Goal: Find contact information

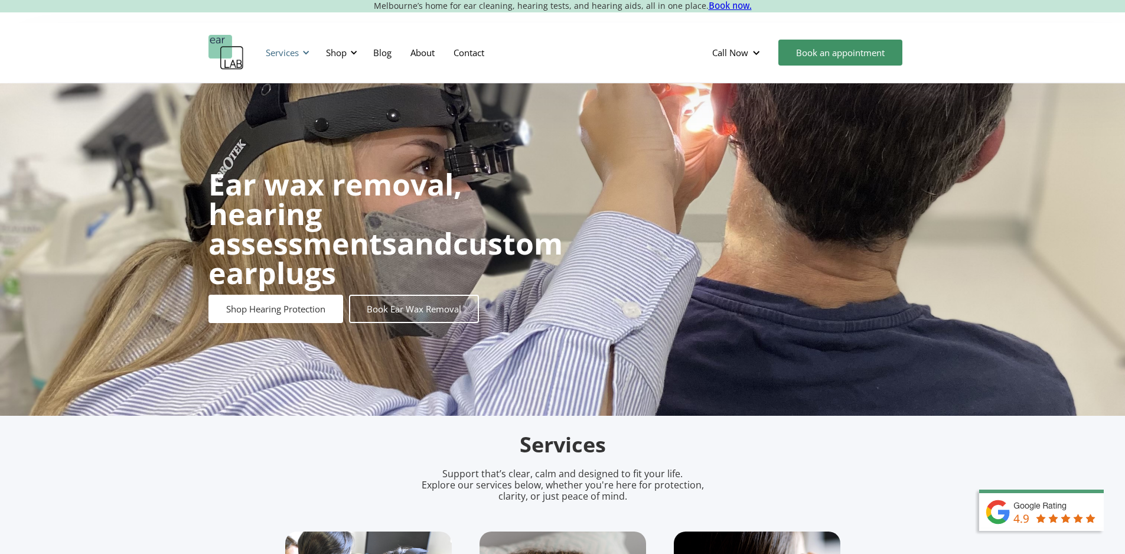
click at [307, 56] on div at bounding box center [306, 52] width 8 height 8
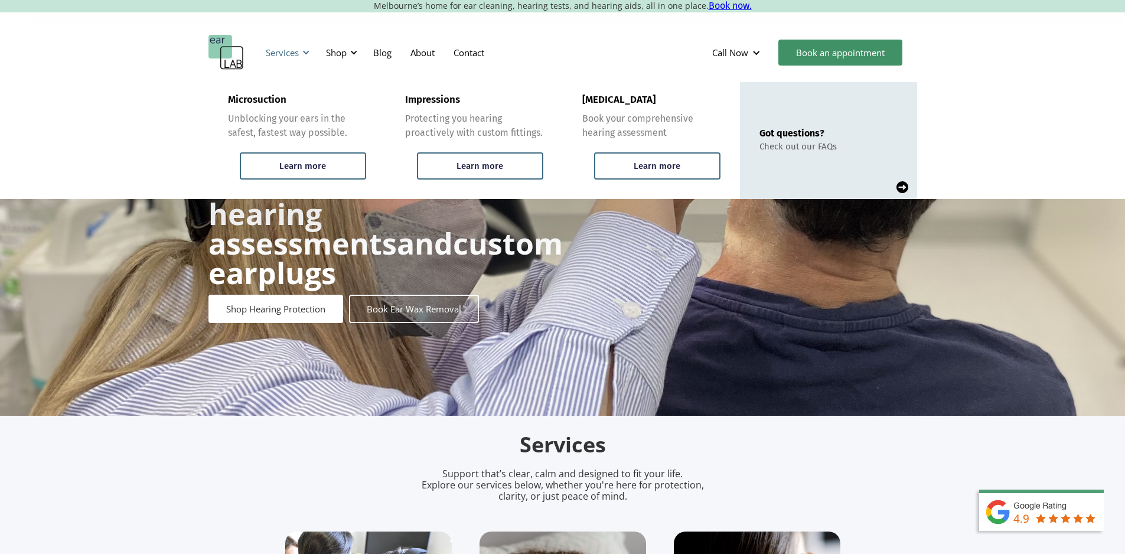
click at [307, 56] on div at bounding box center [306, 52] width 8 height 8
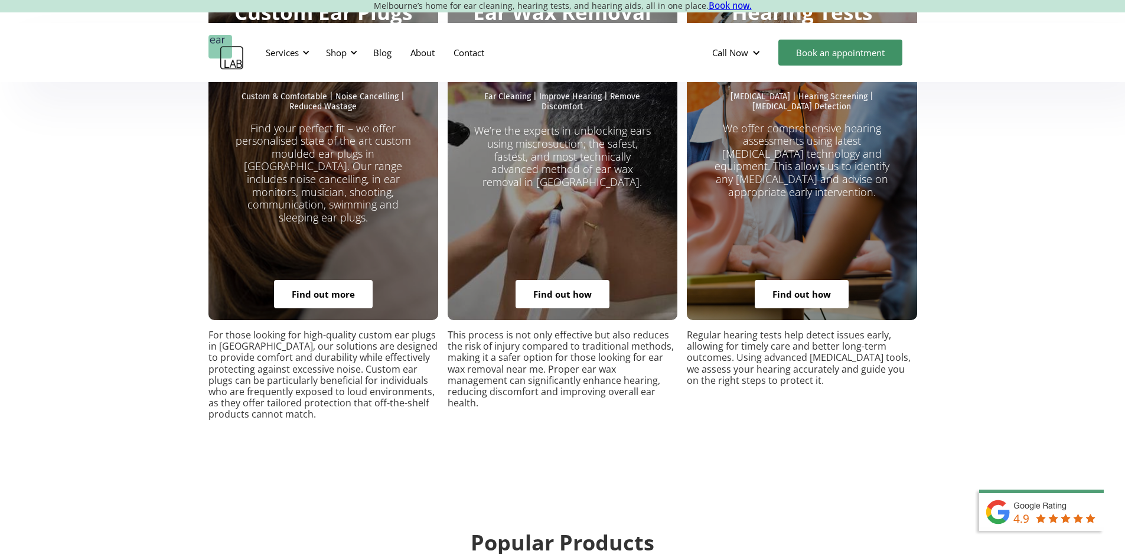
scroll to position [2520, 0]
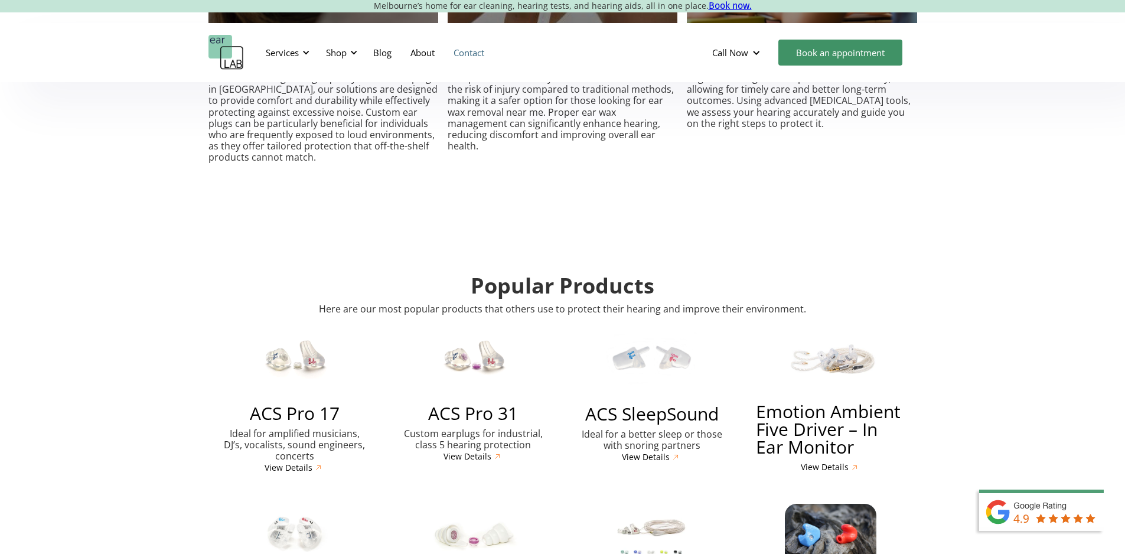
click at [468, 57] on link "Contact" at bounding box center [469, 52] width 50 height 34
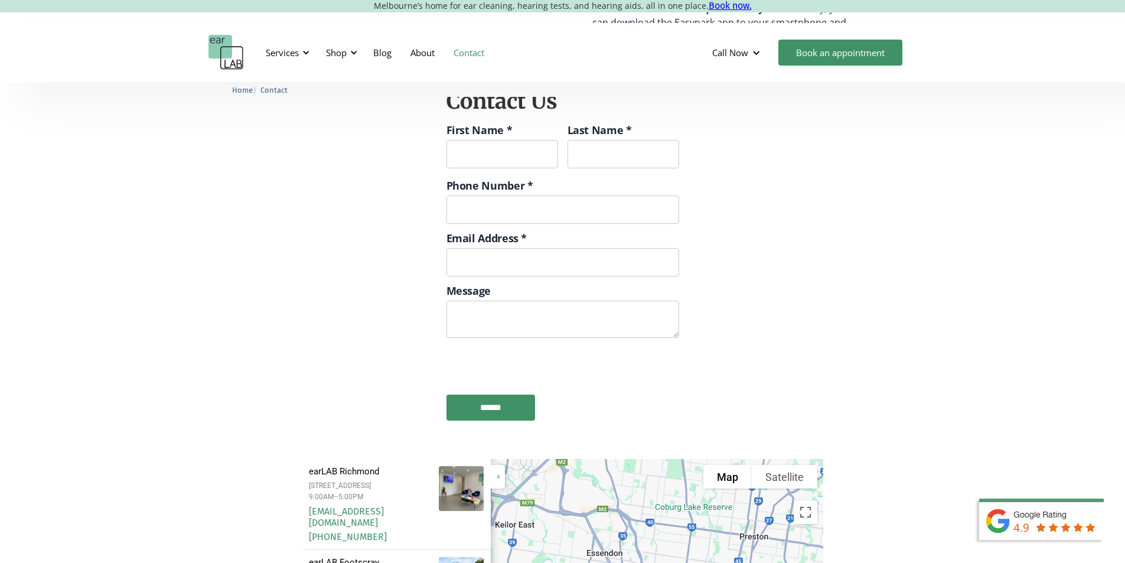
scroll to position [1417, 0]
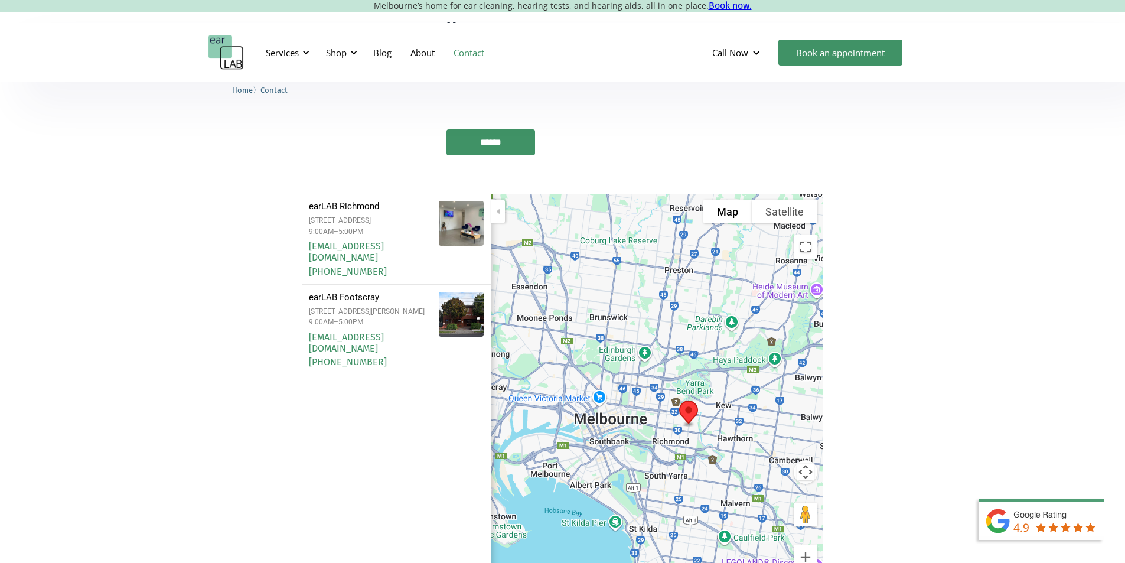
drag, startPoint x: 731, startPoint y: 390, endPoint x: 644, endPoint y: 386, distance: 87.5
click at [644, 386] on div at bounding box center [657, 400] width 333 height 413
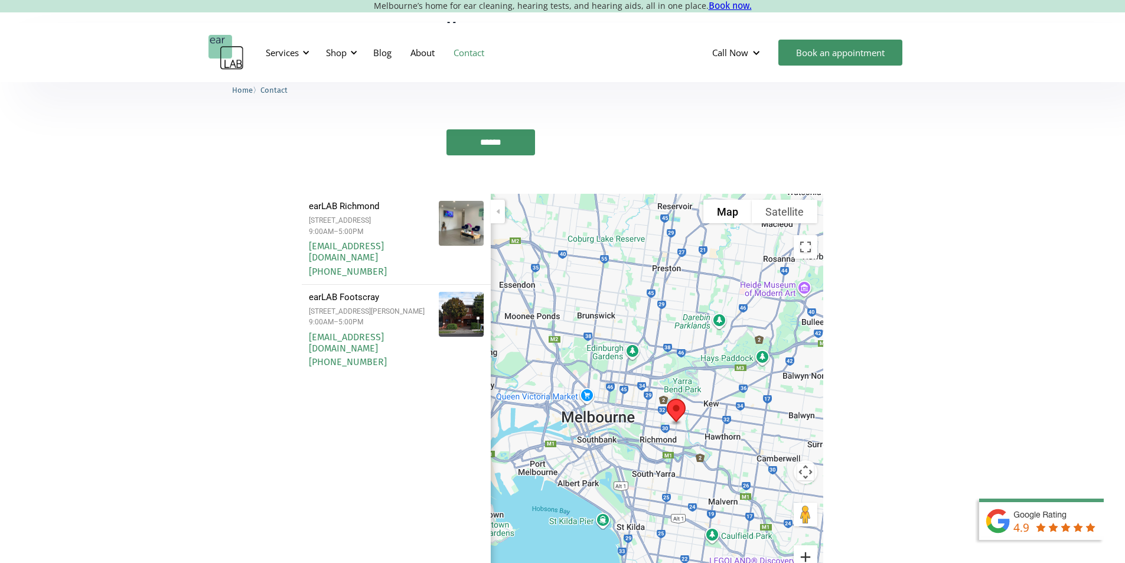
click at [807, 545] on button "Zoom in" at bounding box center [806, 557] width 24 height 24
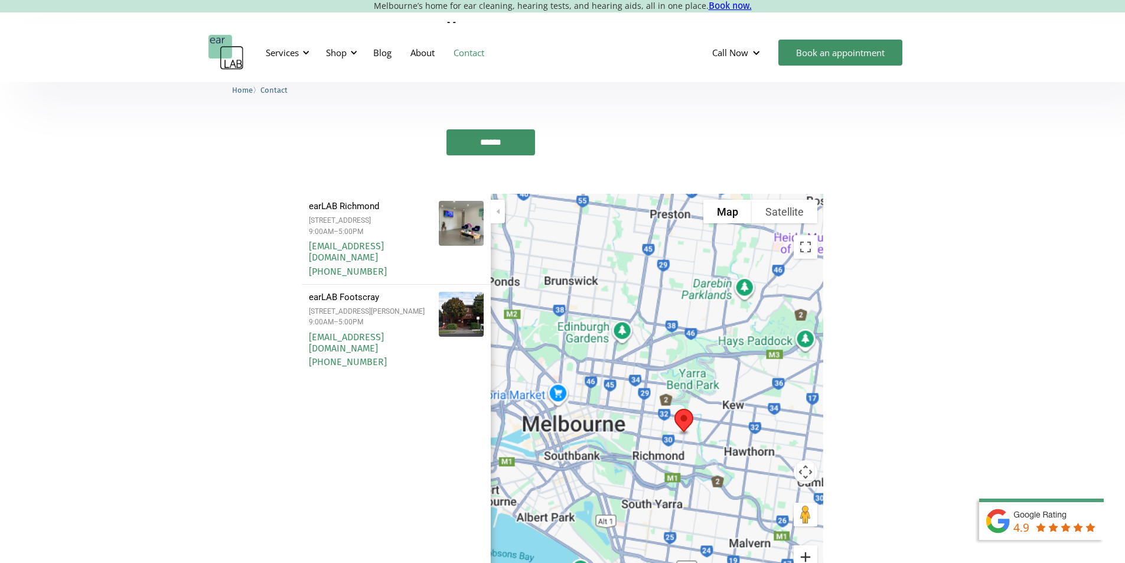
click at [807, 545] on button "Zoom in" at bounding box center [806, 557] width 24 height 24
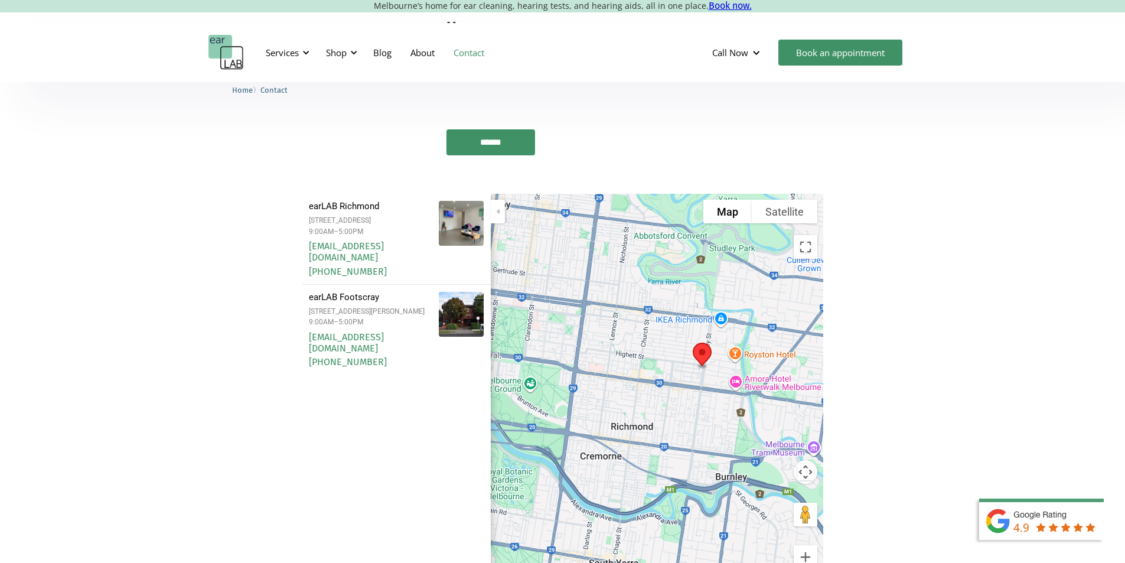
drag, startPoint x: 745, startPoint y: 478, endPoint x: 716, endPoint y: 345, distance: 136.1
click at [716, 345] on div at bounding box center [657, 400] width 333 height 413
click at [806, 545] on button "Zoom in" at bounding box center [806, 557] width 24 height 24
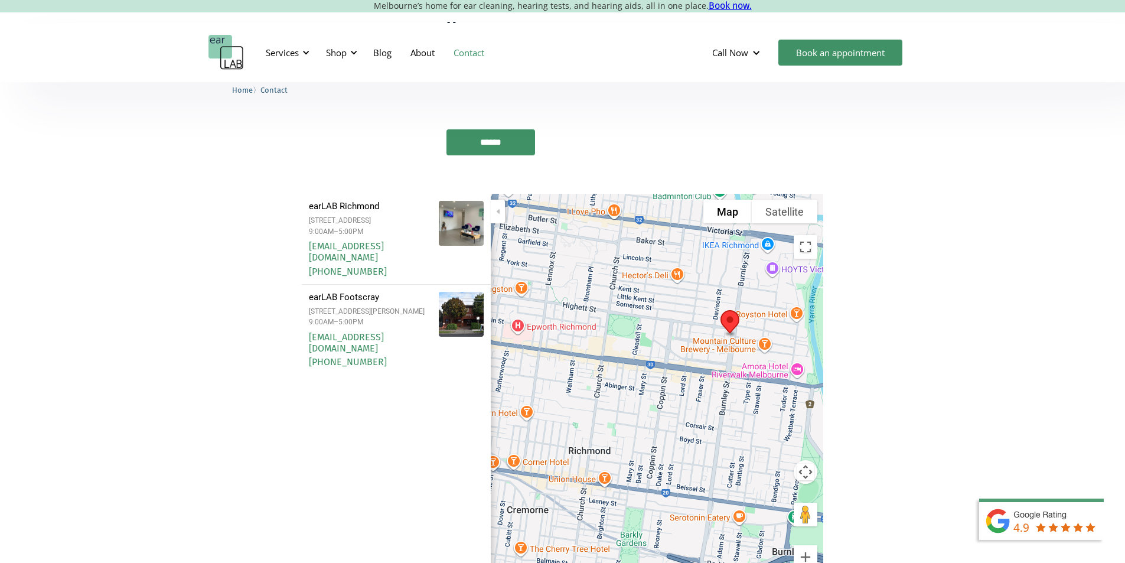
click at [686, 357] on div at bounding box center [657, 400] width 333 height 413
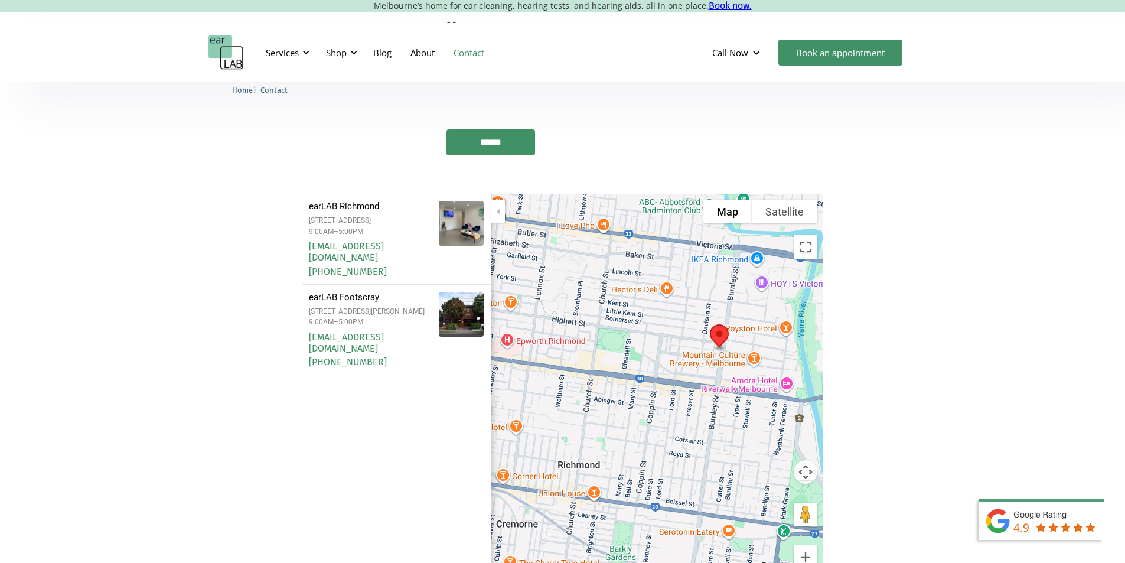
drag, startPoint x: 753, startPoint y: 350, endPoint x: 738, endPoint y: 366, distance: 21.7
click at [738, 366] on div at bounding box center [657, 400] width 333 height 413
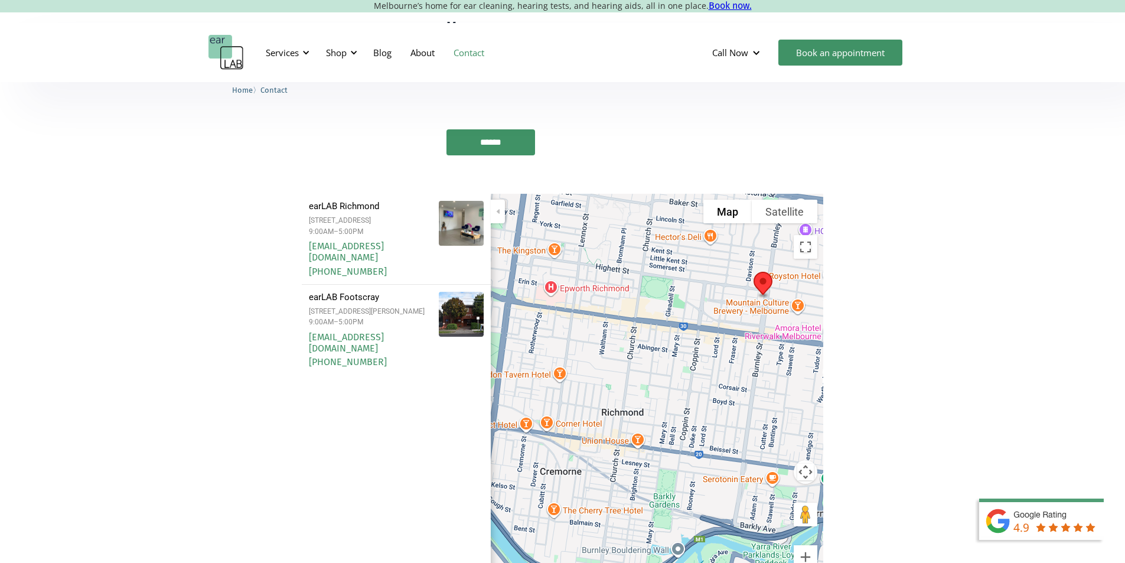
drag, startPoint x: 615, startPoint y: 454, endPoint x: 646, endPoint y: 409, distance: 53.9
click at [646, 409] on div at bounding box center [657, 400] width 333 height 413
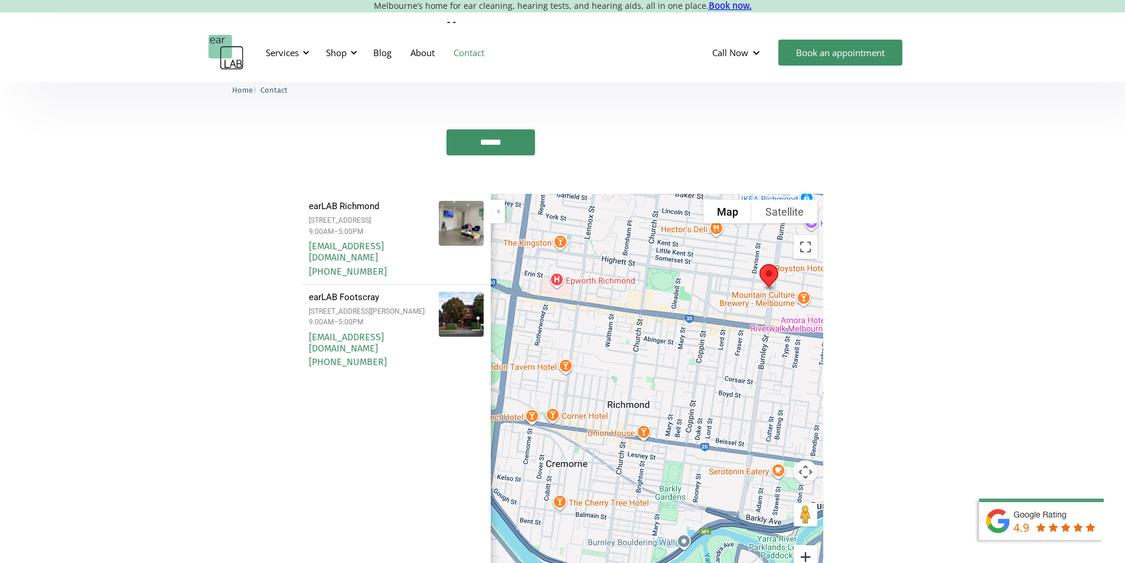
click at [802, 545] on button "Zoom in" at bounding box center [806, 557] width 24 height 24
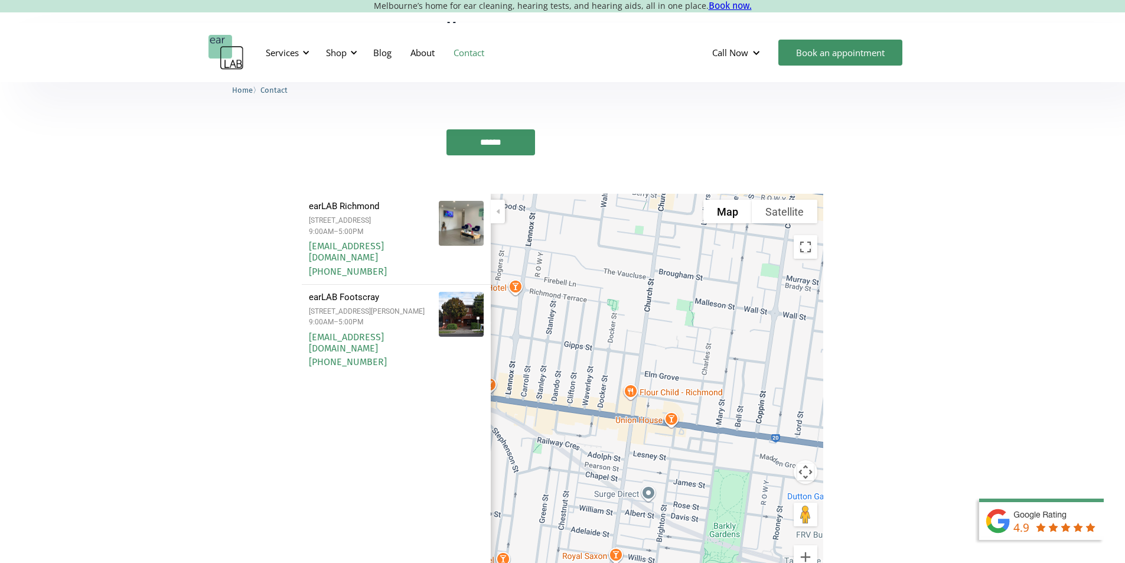
drag, startPoint x: 546, startPoint y: 433, endPoint x: 573, endPoint y: 397, distance: 44.8
click at [573, 397] on div at bounding box center [657, 400] width 333 height 413
click at [815, 545] on button "Zoom in" at bounding box center [806, 557] width 24 height 24
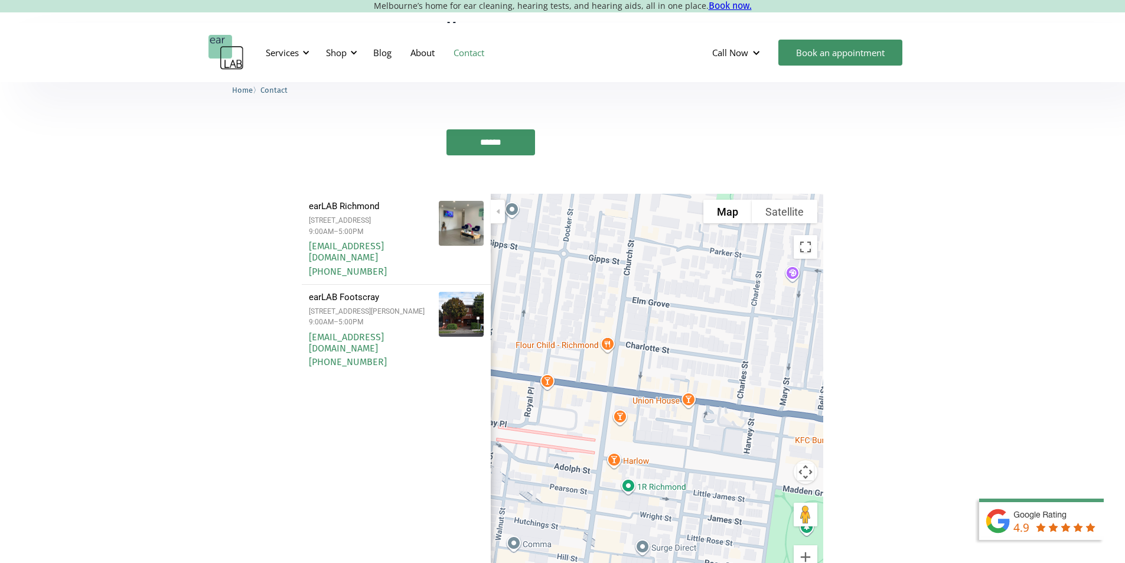
drag, startPoint x: 680, startPoint y: 441, endPoint x: 663, endPoint y: 395, distance: 48.9
click at [679, 400] on div at bounding box center [657, 400] width 333 height 413
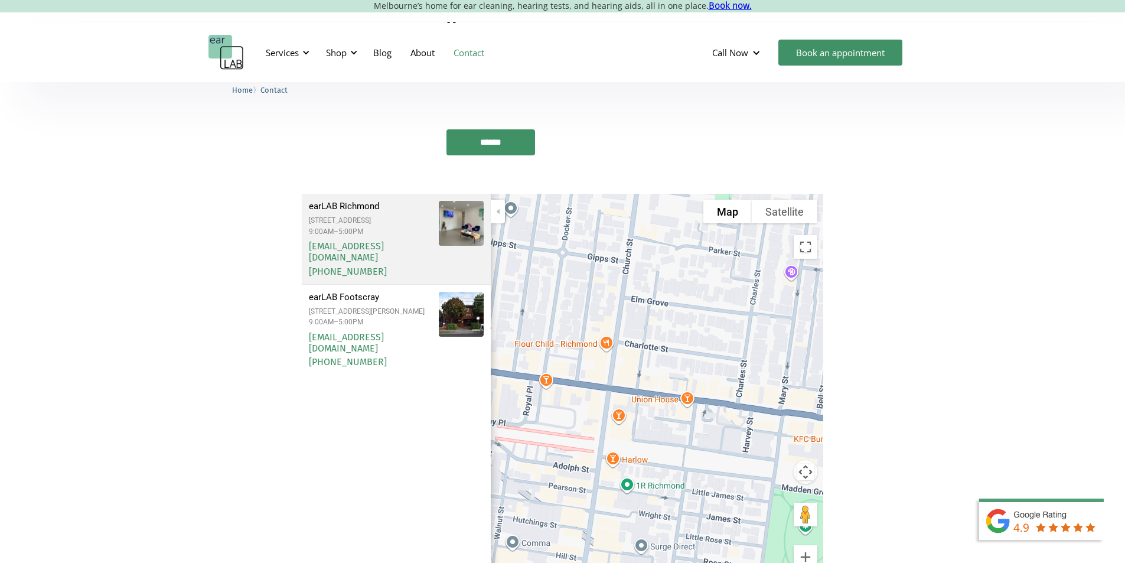
click at [393, 201] on div "earLAB Richmond" at bounding box center [370, 206] width 123 height 11
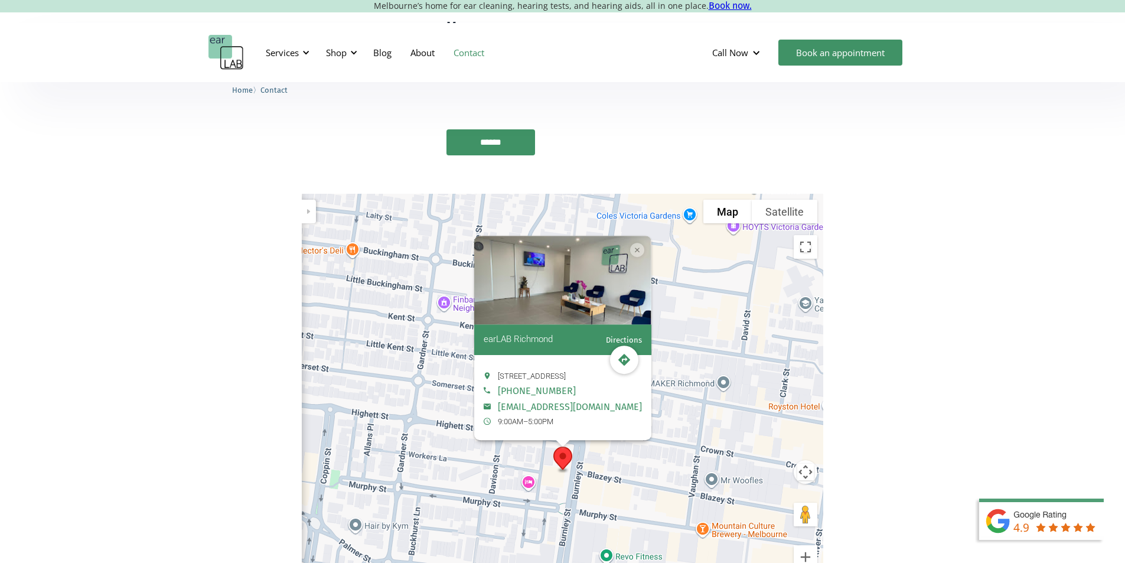
click at [619, 336] on span "Directions" at bounding box center [624, 343] width 36 height 14
